Goal: Task Accomplishment & Management: Manage account settings

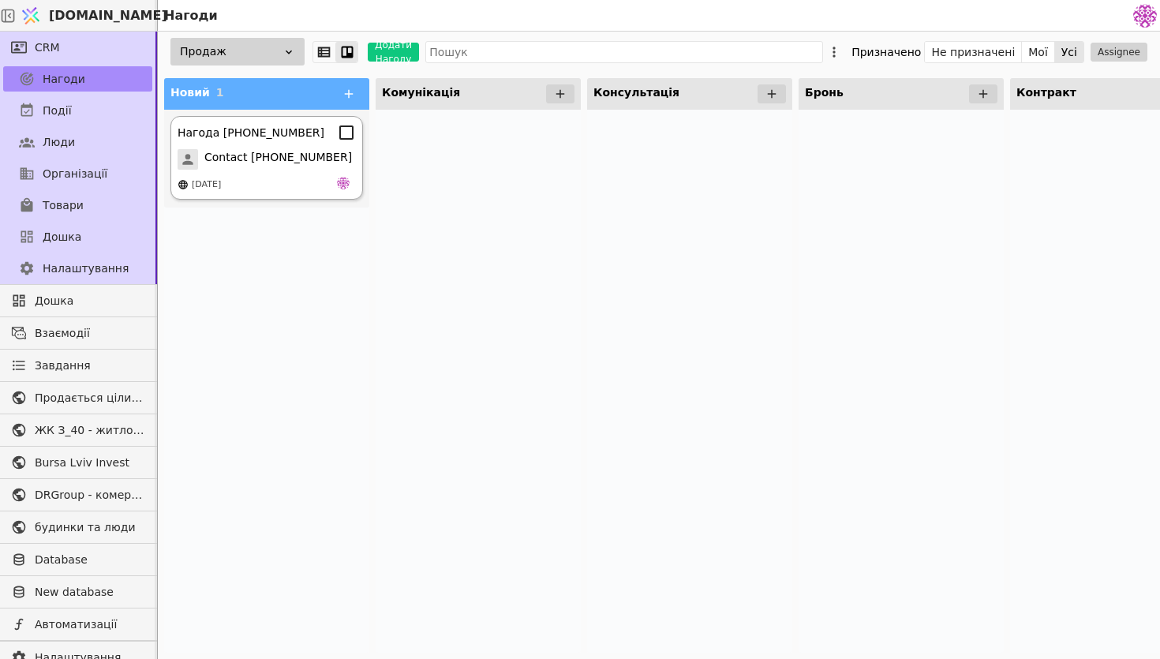
click at [305, 150] on span "Contact [PHONE_NUMBER]" at bounding box center [278, 159] width 148 height 21
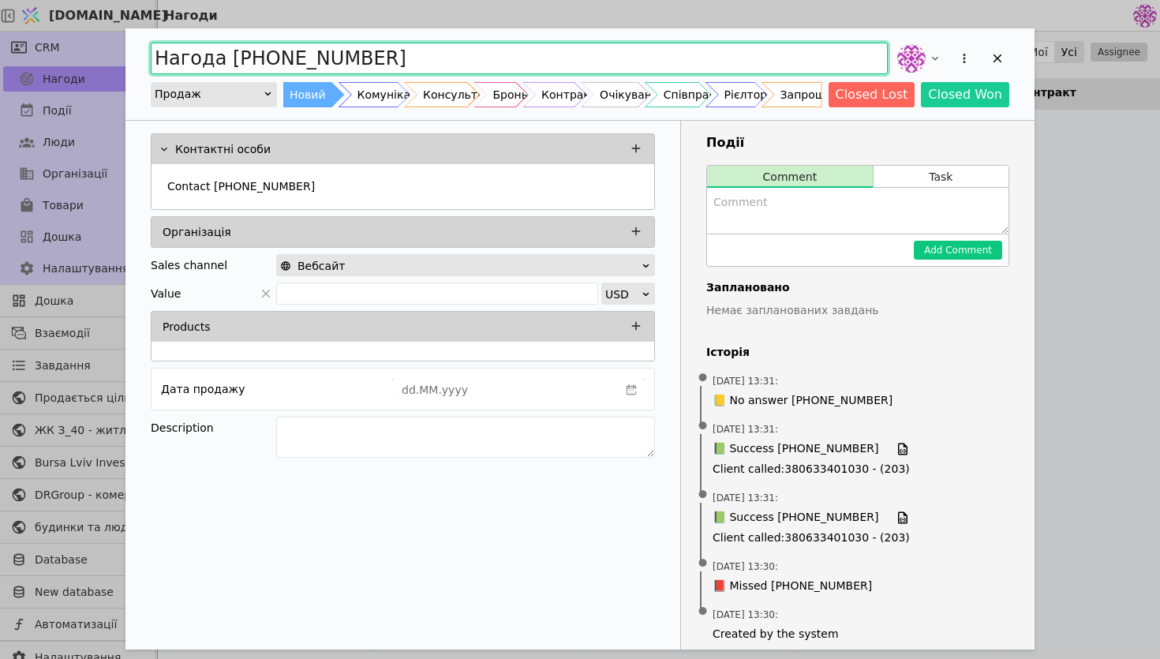
drag, startPoint x: 405, startPoint y: 69, endPoint x: 223, endPoint y: 60, distance: 182.6
click at [223, 60] on input "Нагода [PHONE_NUMBER]" at bounding box center [519, 59] width 737 height 32
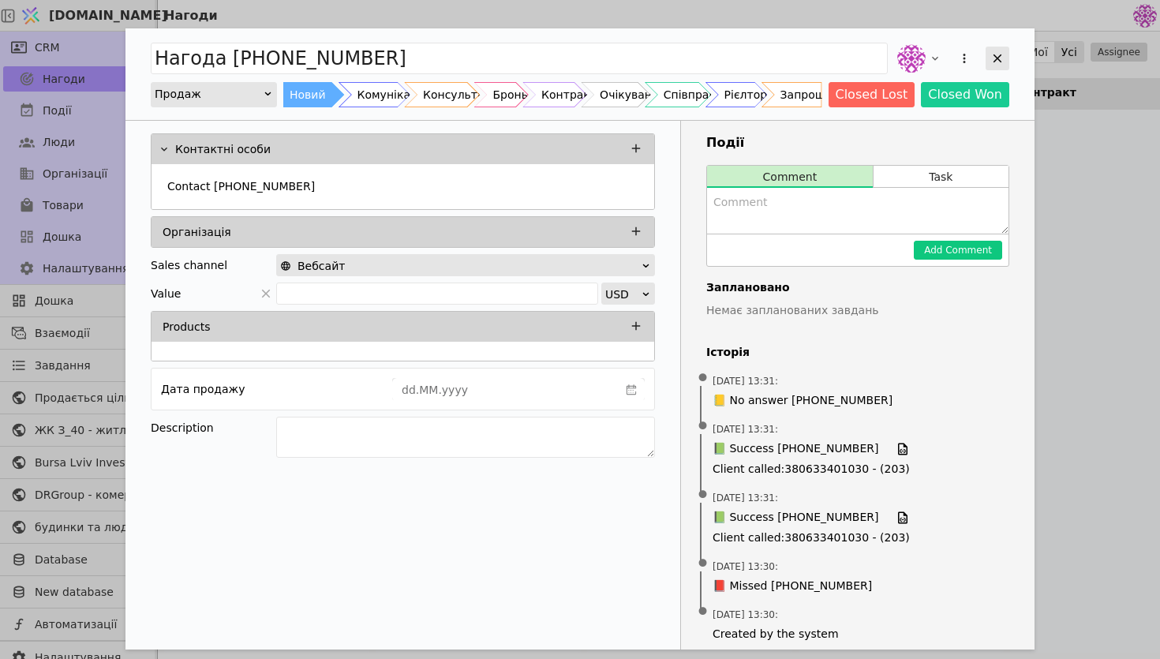
click at [1002, 61] on icon "Add Opportunity" at bounding box center [997, 58] width 14 height 14
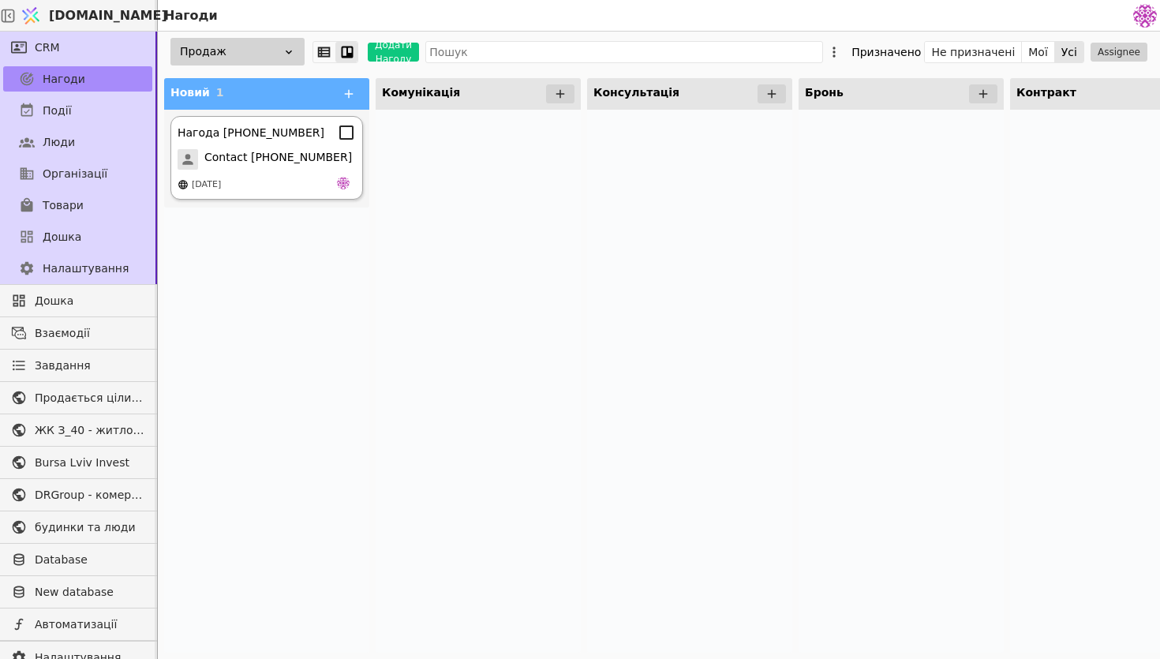
click at [286, 139] on div "Нагода [PHONE_NUMBER]" at bounding box center [251, 133] width 147 height 17
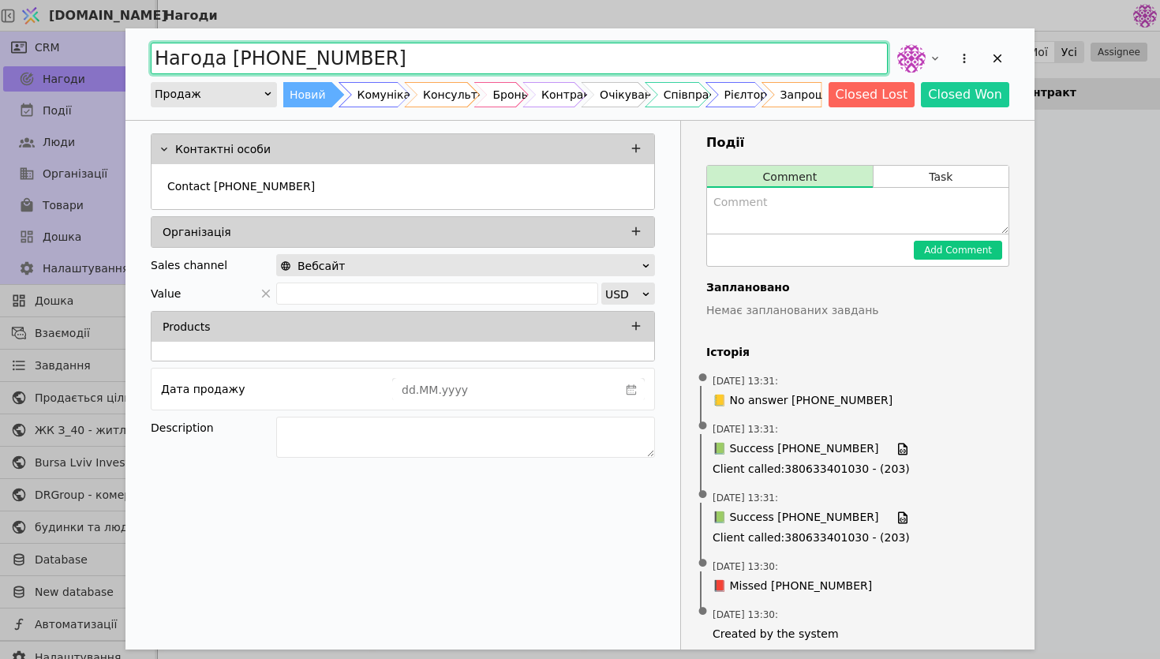
drag, startPoint x: 381, startPoint y: 58, endPoint x: 33, endPoint y: 17, distance: 350.4
click at [33, 17] on div "Нагода [PHONE_NUMBER] Продаж Новий Комунікація Консультація Бронь Контракт Очік…" at bounding box center [580, 329] width 1160 height 659
type input "[PERSON_NAME]"
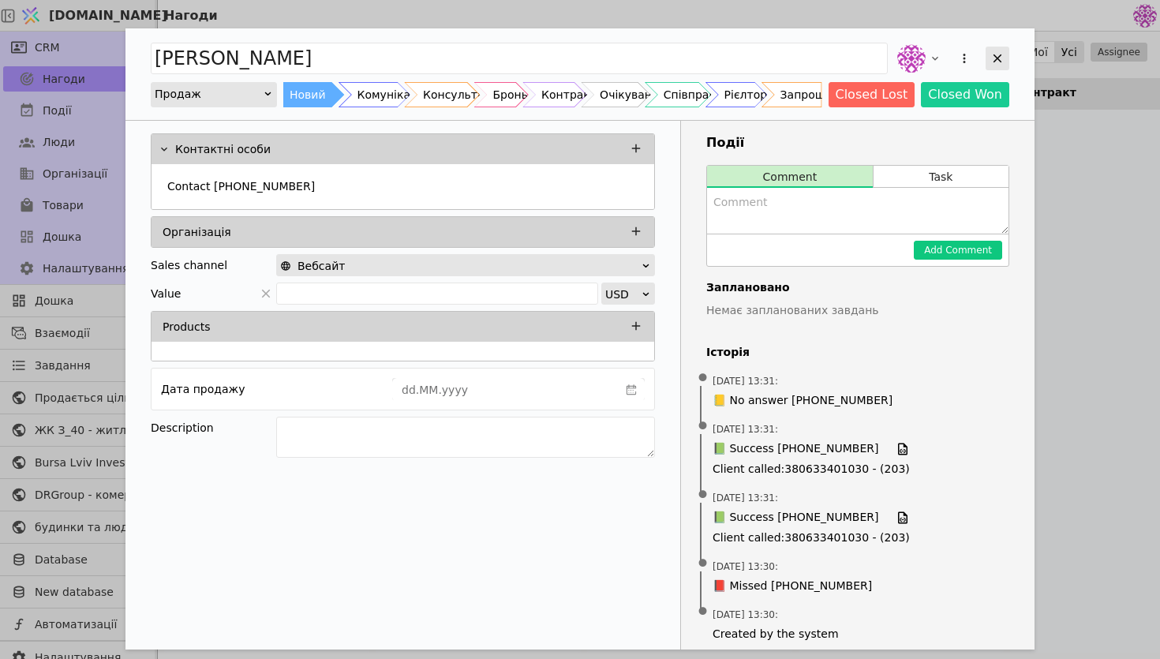
click at [1004, 67] on div "Add Opportunity" at bounding box center [998, 59] width 24 height 24
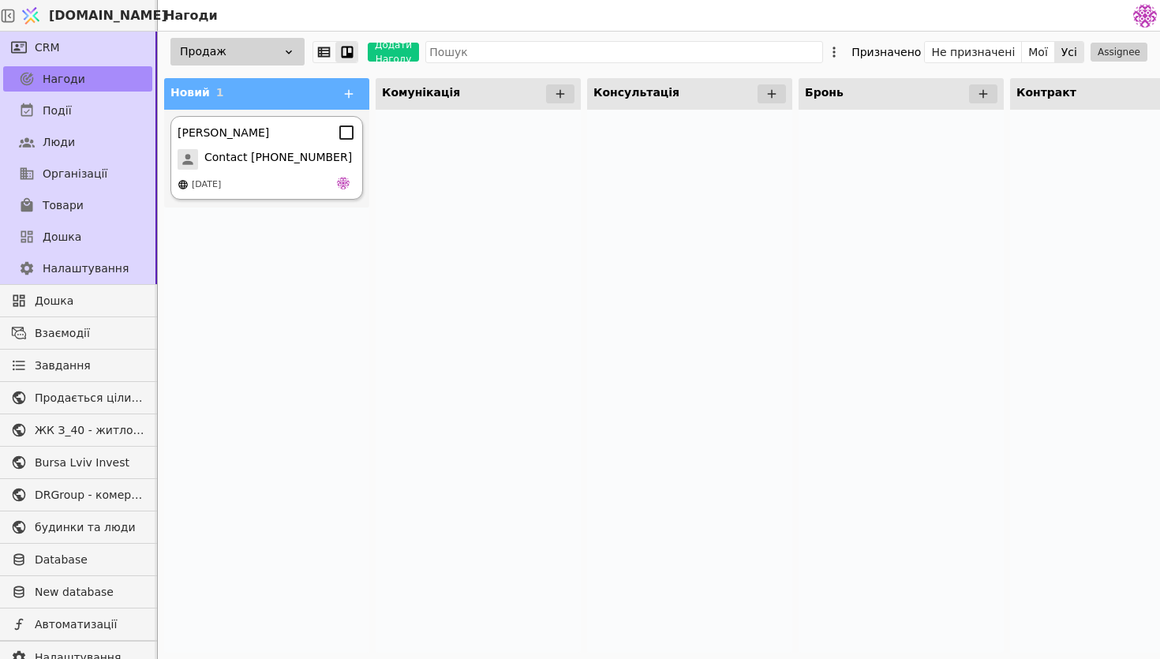
click at [245, 145] on div "[PERSON_NAME] Contact [PHONE_NUMBER] [DATE]" at bounding box center [266, 158] width 193 height 84
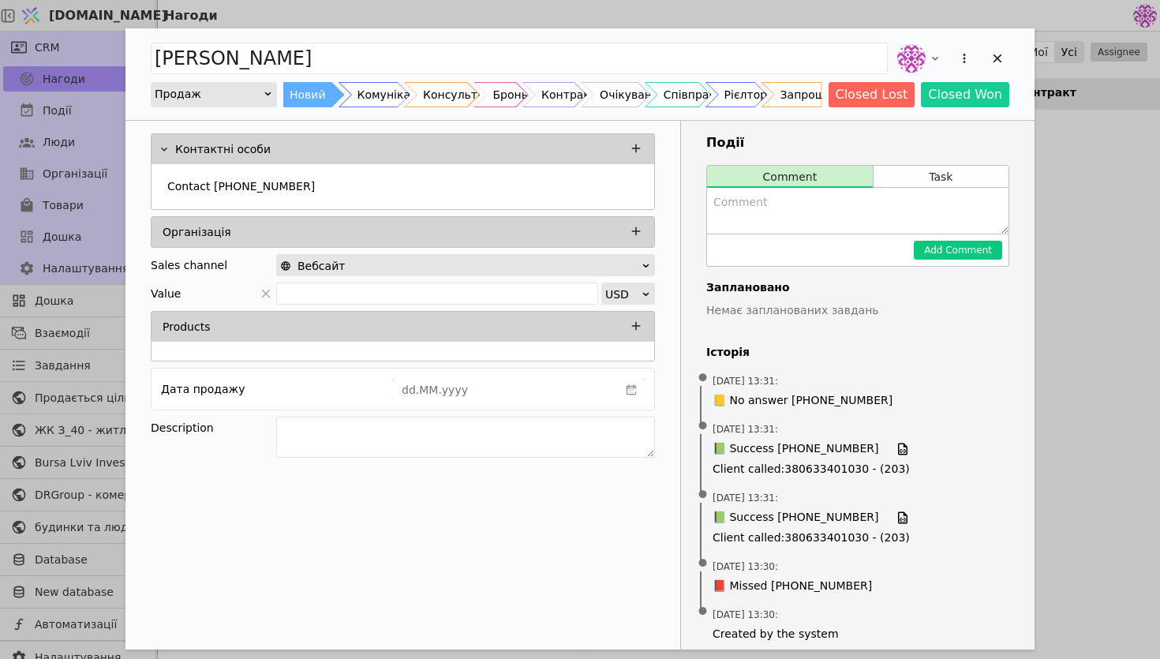
click at [243, 92] on div "Продаж" at bounding box center [209, 94] width 108 height 22
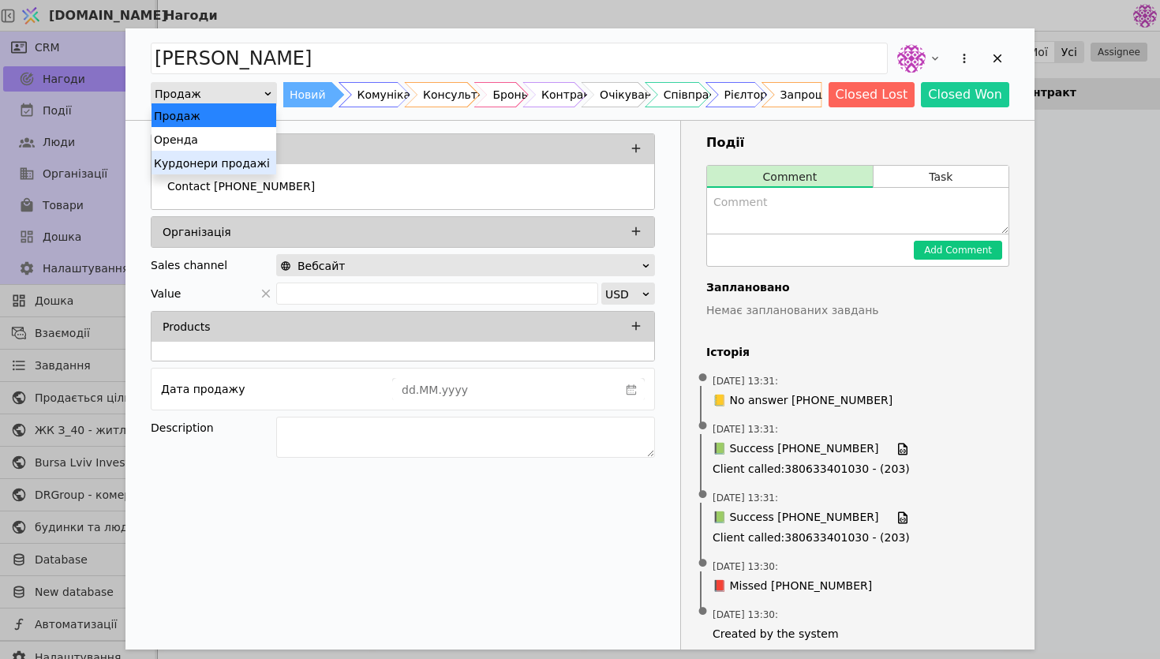
click at [246, 155] on div "Курдонери продажі" at bounding box center [214, 163] width 125 height 24
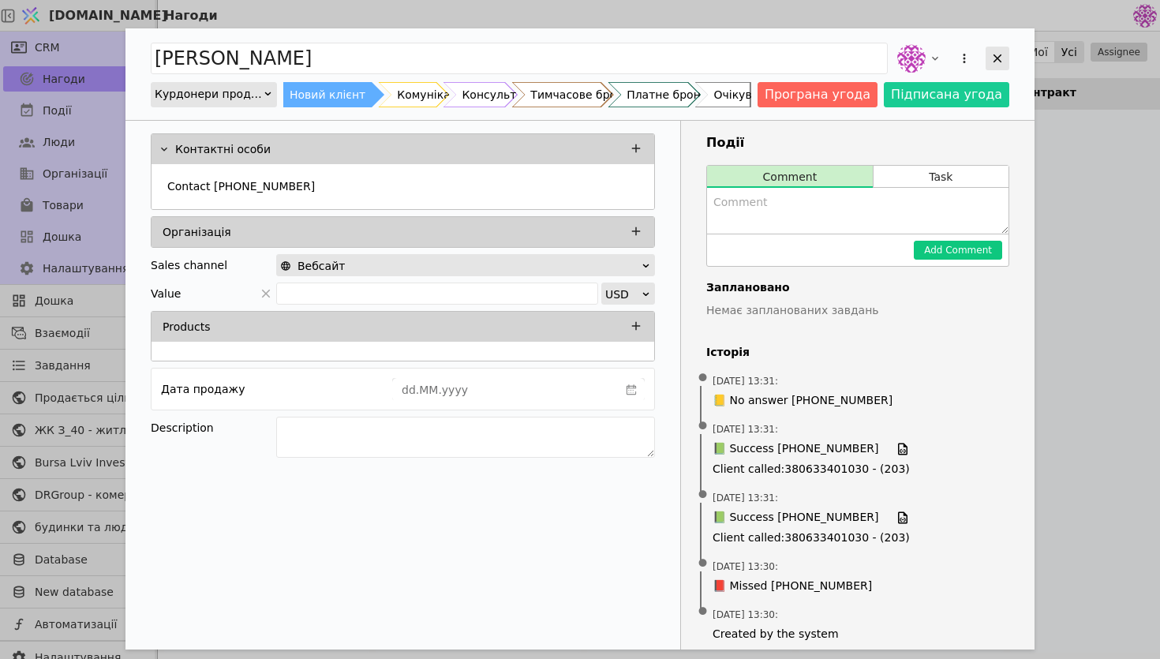
click at [1005, 54] on div "Add Opportunity" at bounding box center [998, 59] width 24 height 24
